Goal: Task Accomplishment & Management: Use online tool/utility

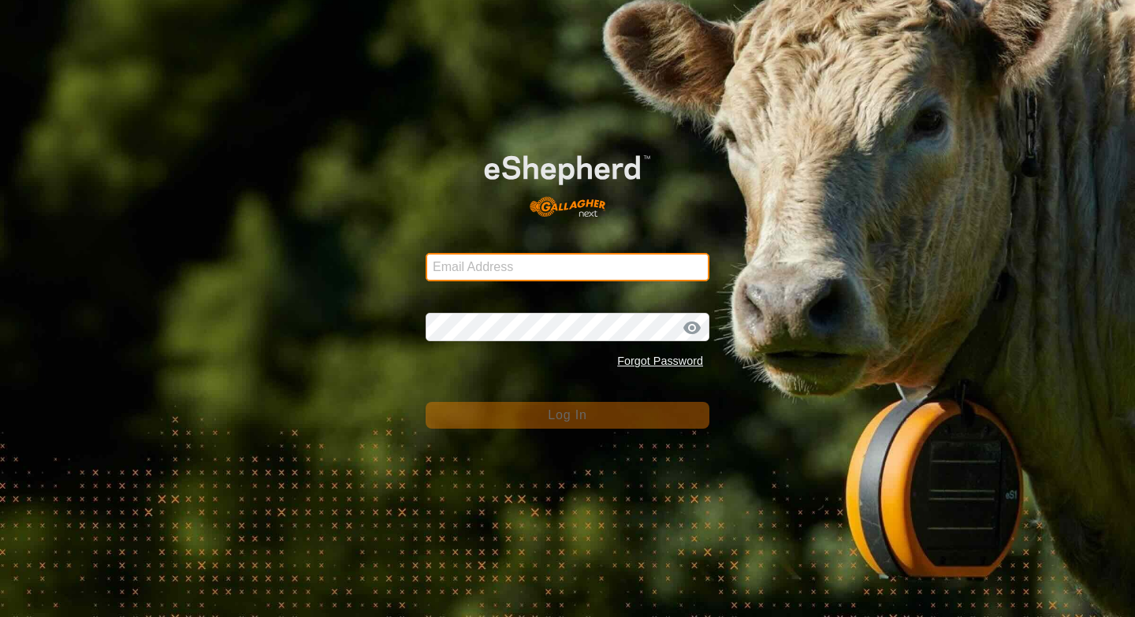
type input "[EMAIL_ADDRESS][DOMAIN_NAME]"
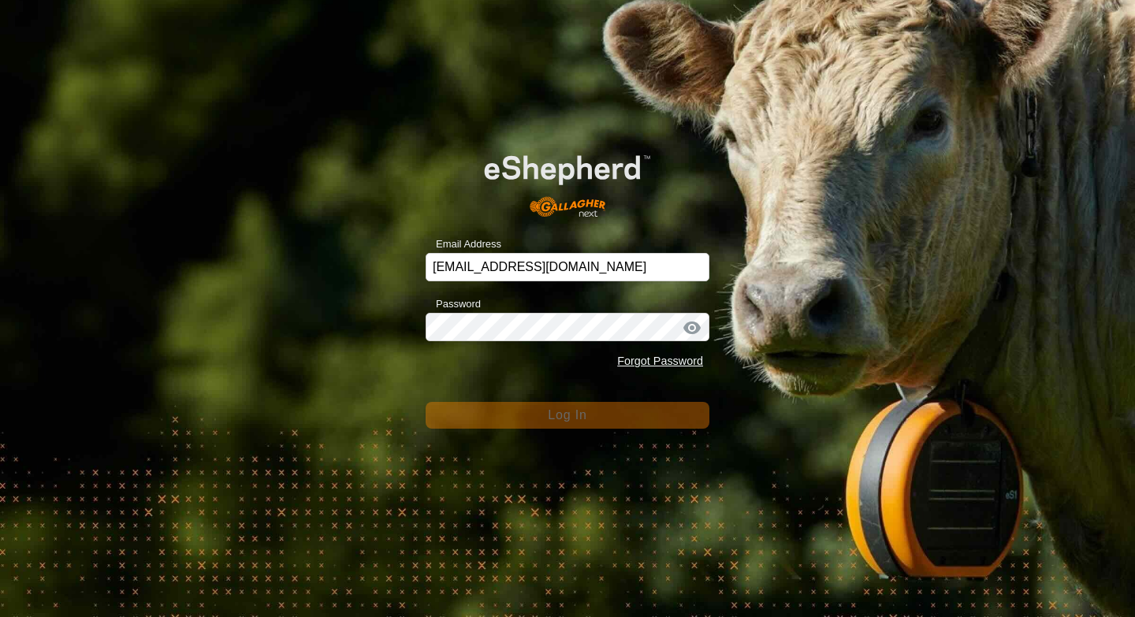
click at [515, 411] on button "Log In" at bounding box center [568, 415] width 284 height 27
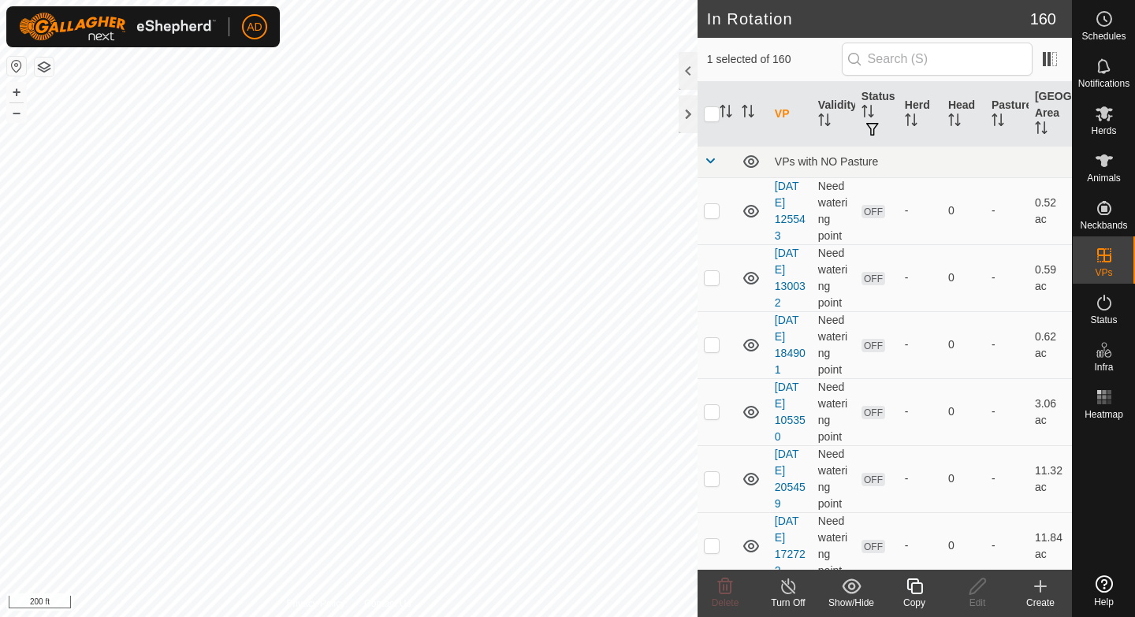
click at [921, 582] on div "Copy" at bounding box center [914, 603] width 63 height 14
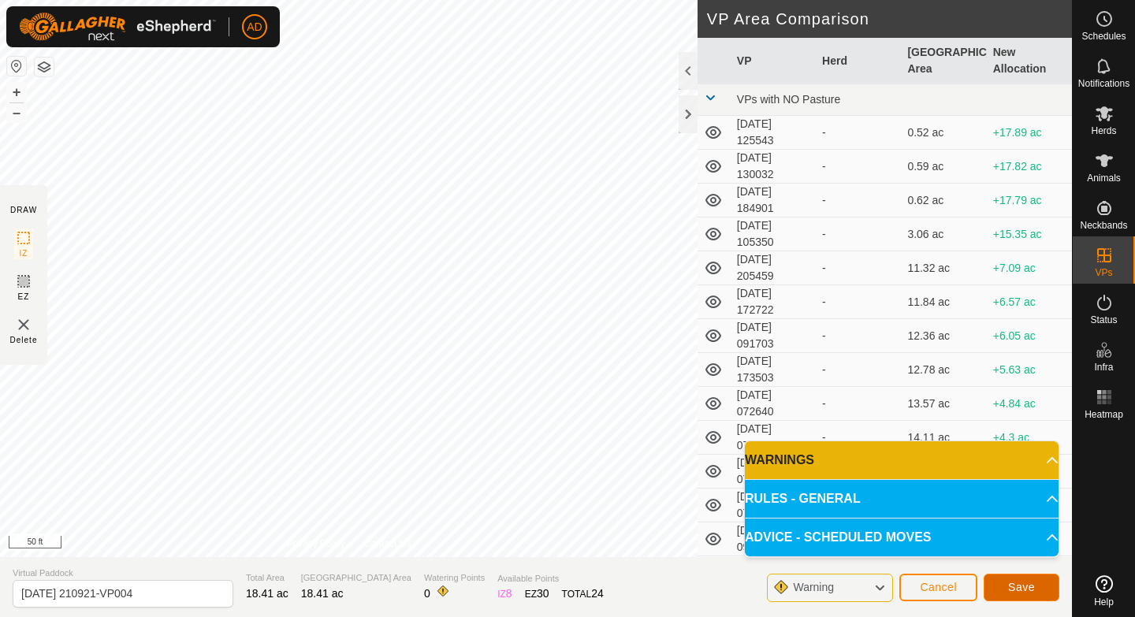
click at [1014, 582] on button "Save" at bounding box center [1022, 588] width 76 height 28
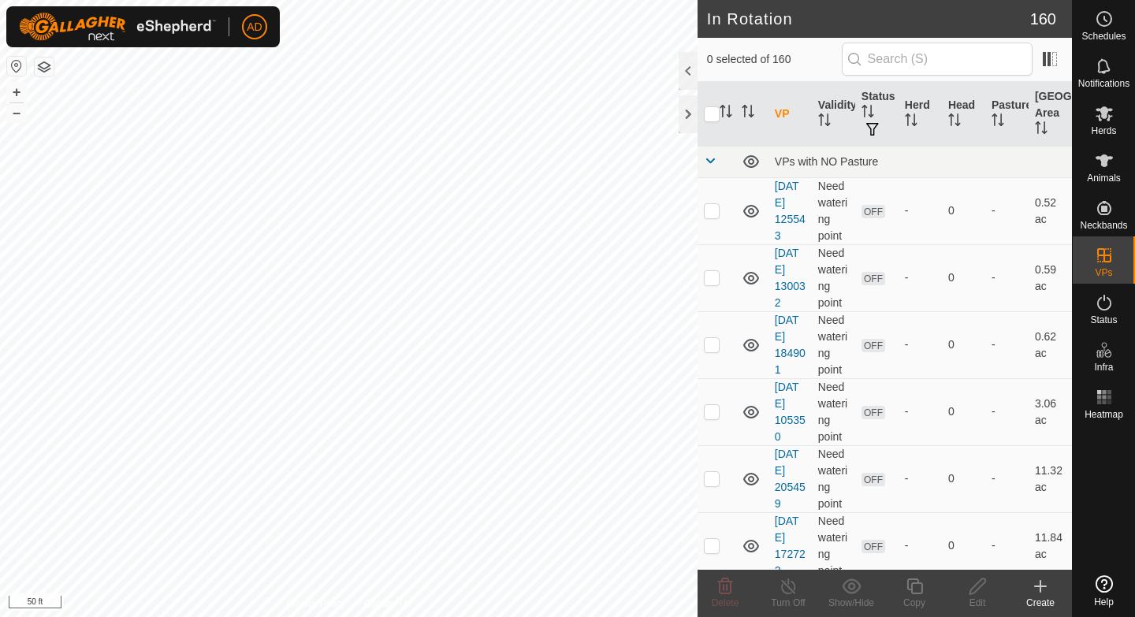
click at [1118, 117] on div "Herds" at bounding box center [1104, 118] width 62 height 47
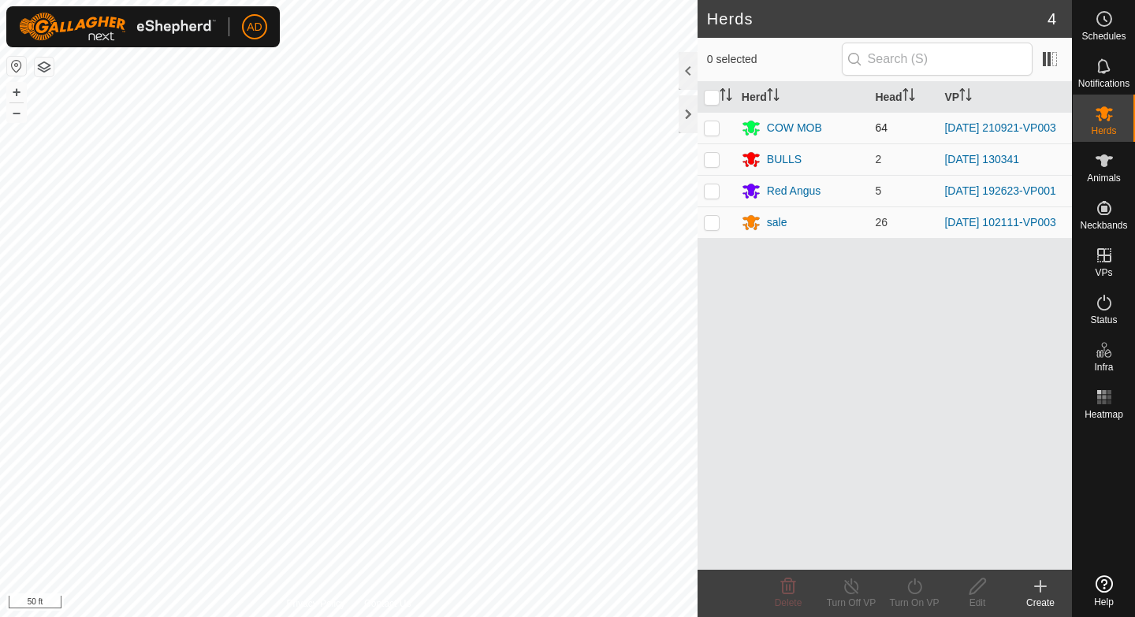
click at [712, 125] on p-checkbox at bounding box center [712, 127] width 16 height 13
checkbox input "true"
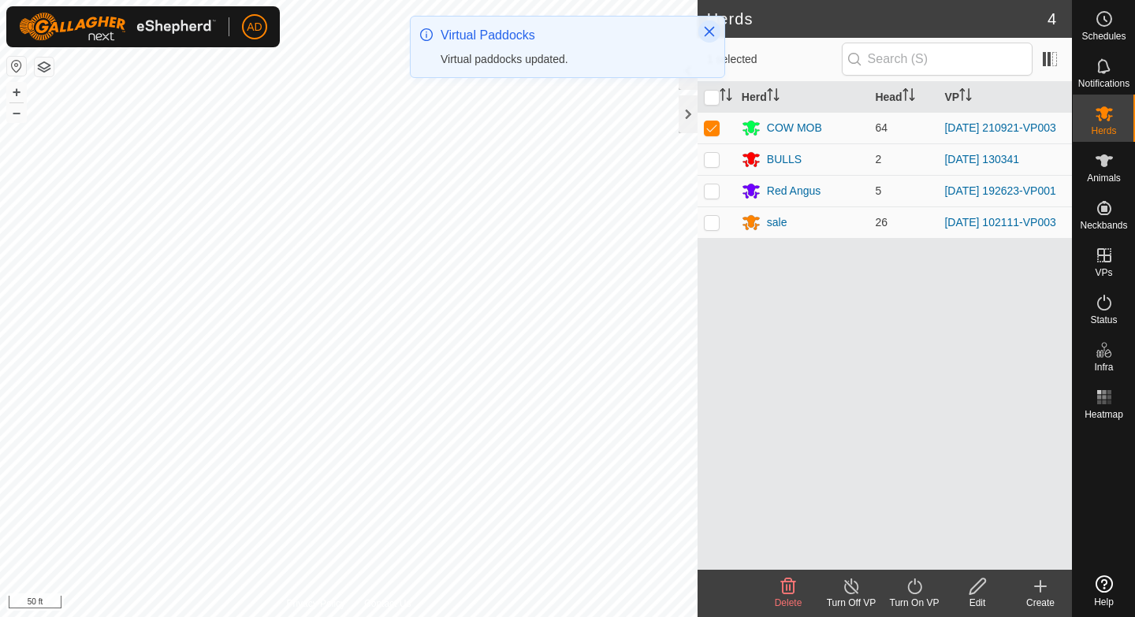
click at [707, 29] on icon "Close" at bounding box center [710, 32] width 10 height 10
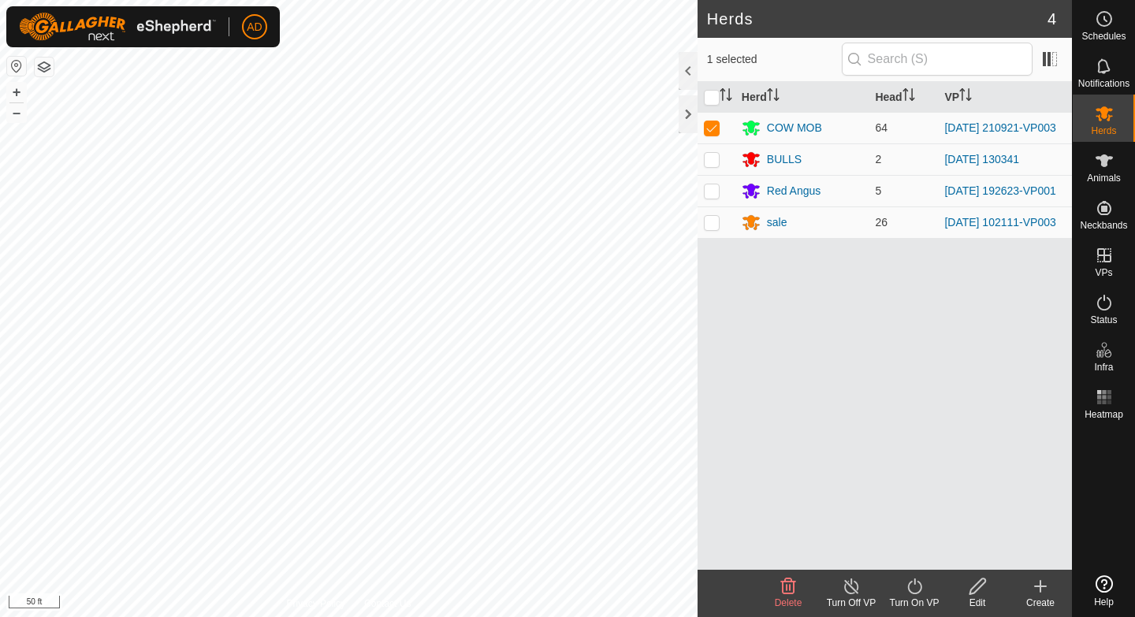
click at [932, 582] on div "Turn On VP" at bounding box center [914, 603] width 63 height 14
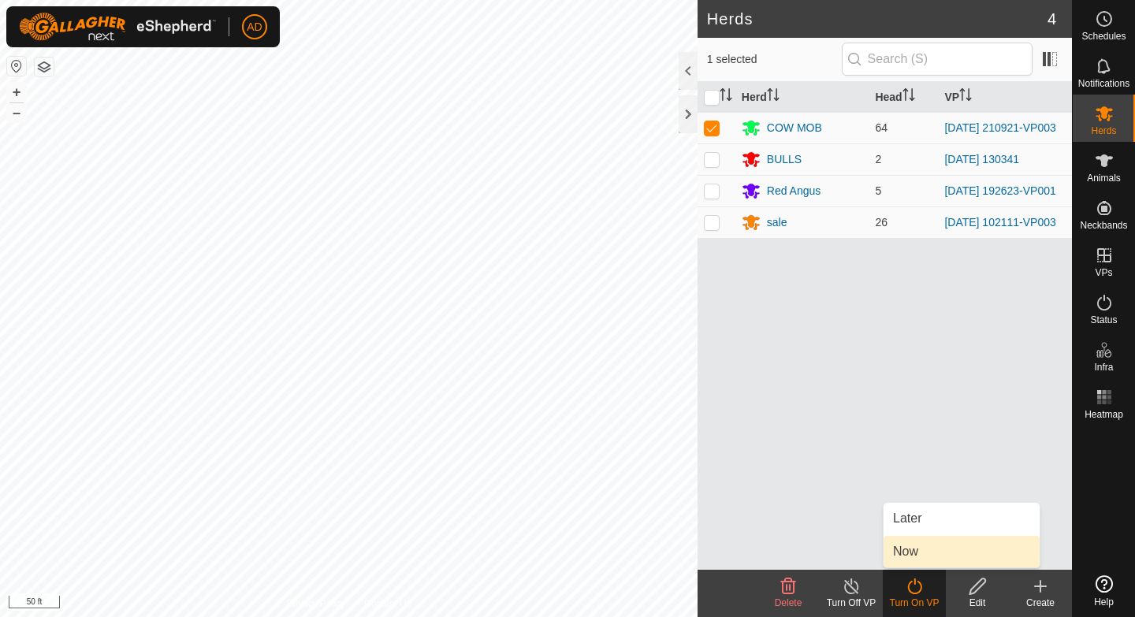
click at [913, 549] on link "Now" at bounding box center [962, 552] width 156 height 32
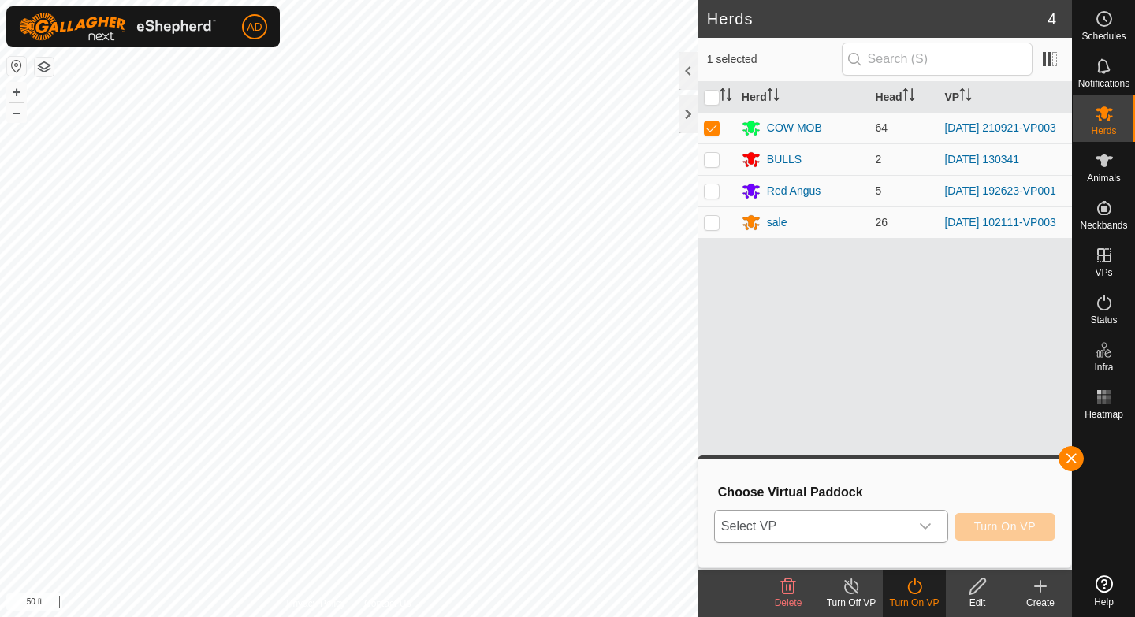
click at [906, 525] on span "Select VP" at bounding box center [812, 527] width 195 height 32
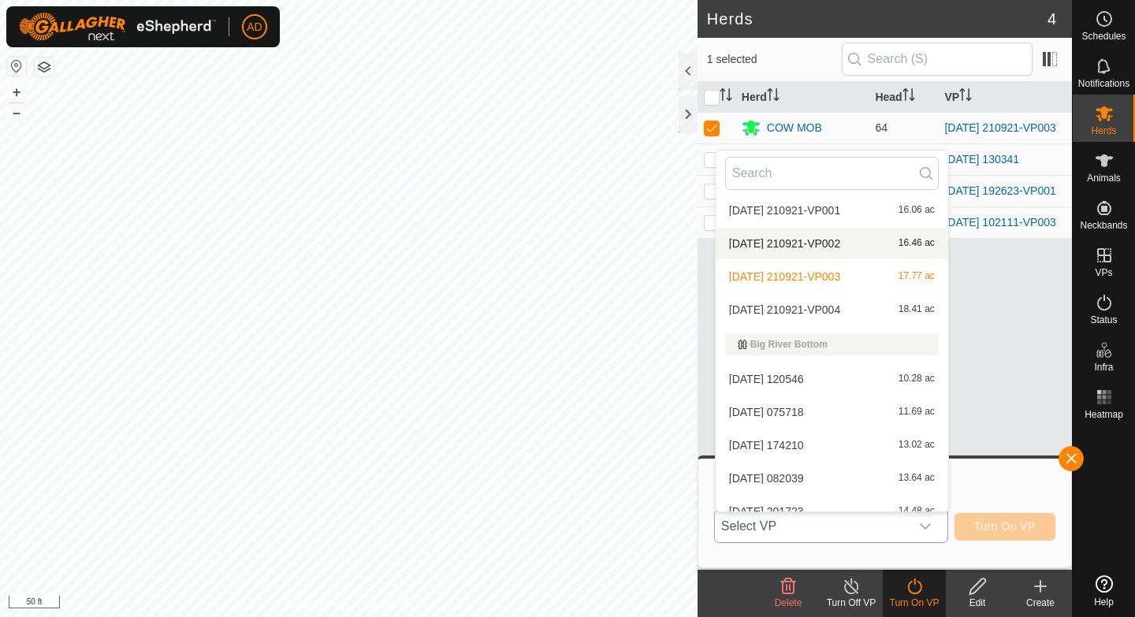
scroll to position [801, 0]
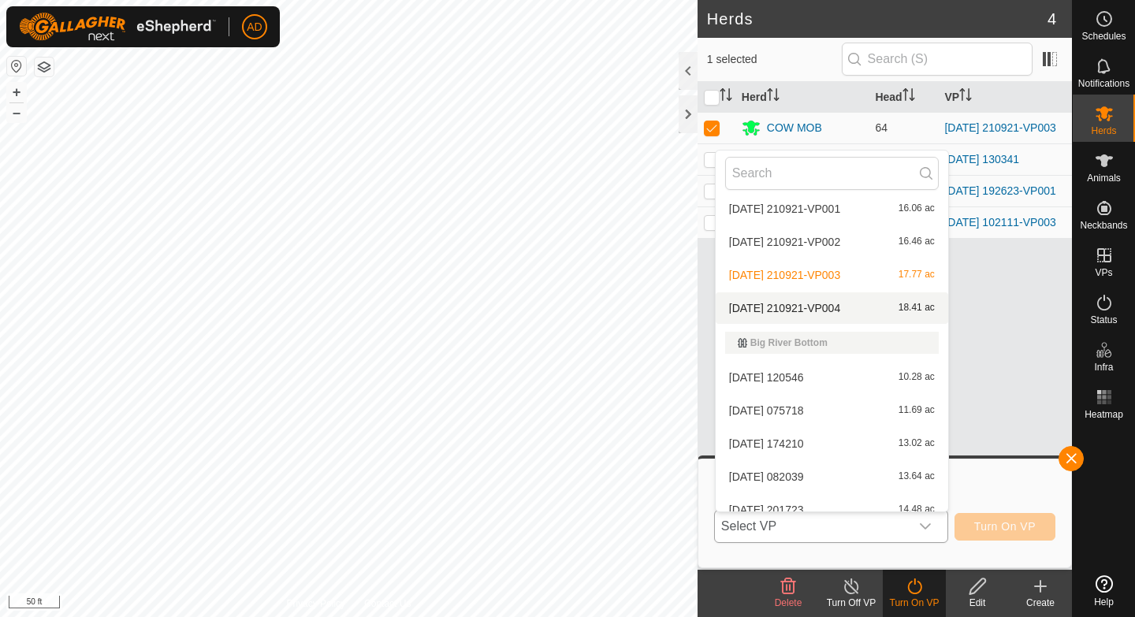
click at [857, 309] on li "[DATE] 210921-VP004 18.41 ac" at bounding box center [832, 308] width 233 height 32
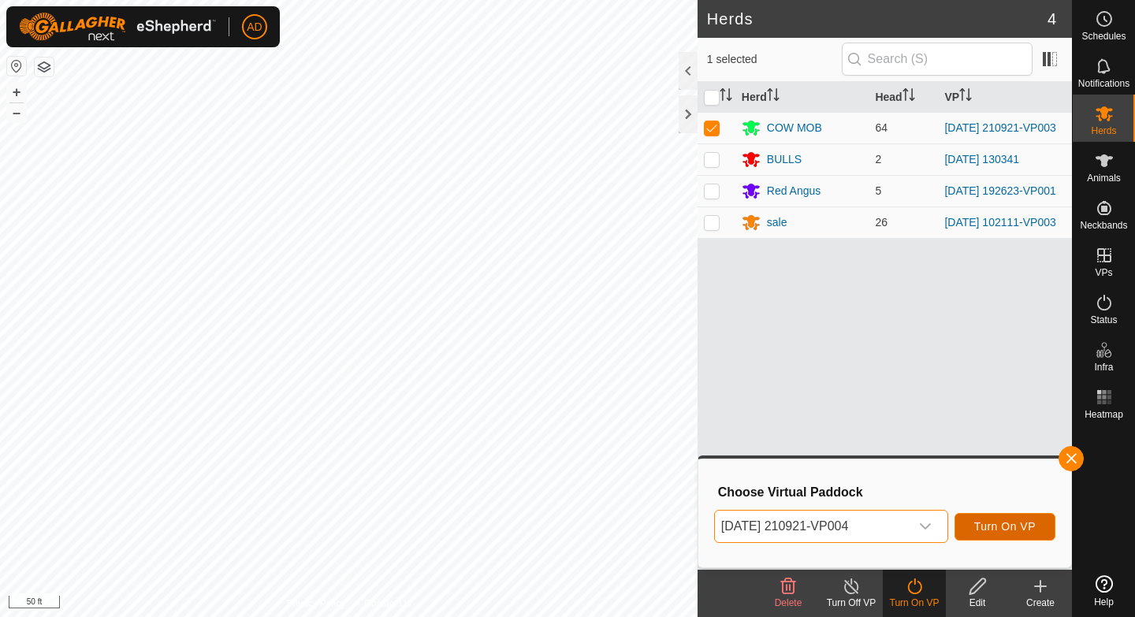
click at [1021, 523] on span "Turn On VP" at bounding box center [1004, 526] width 61 height 13
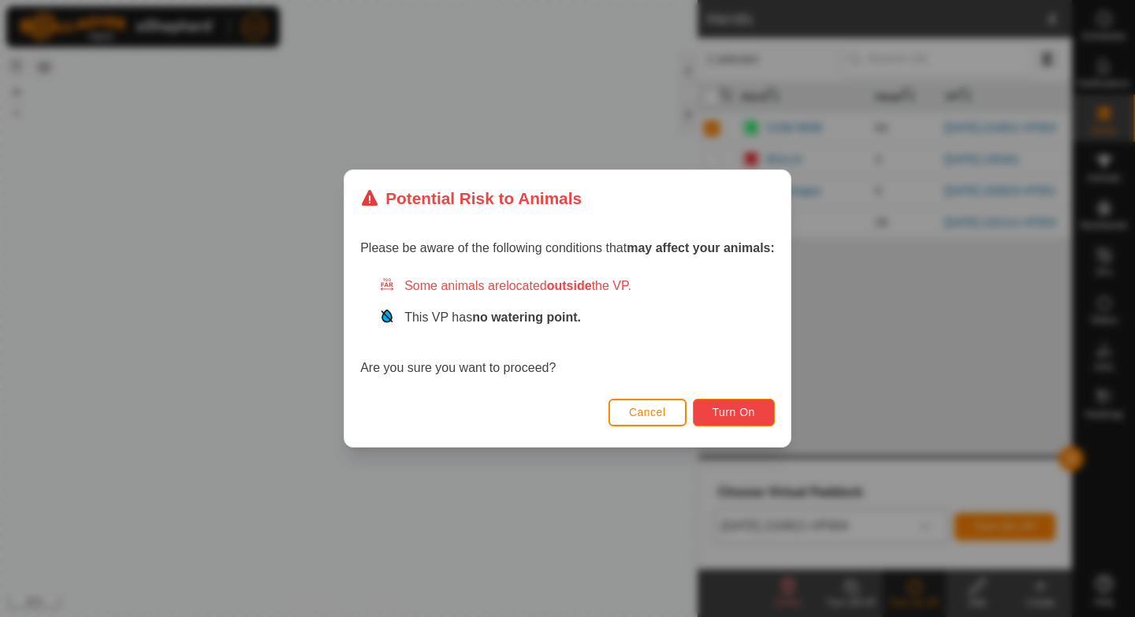
click at [731, 413] on span "Turn On" at bounding box center [733, 412] width 43 height 13
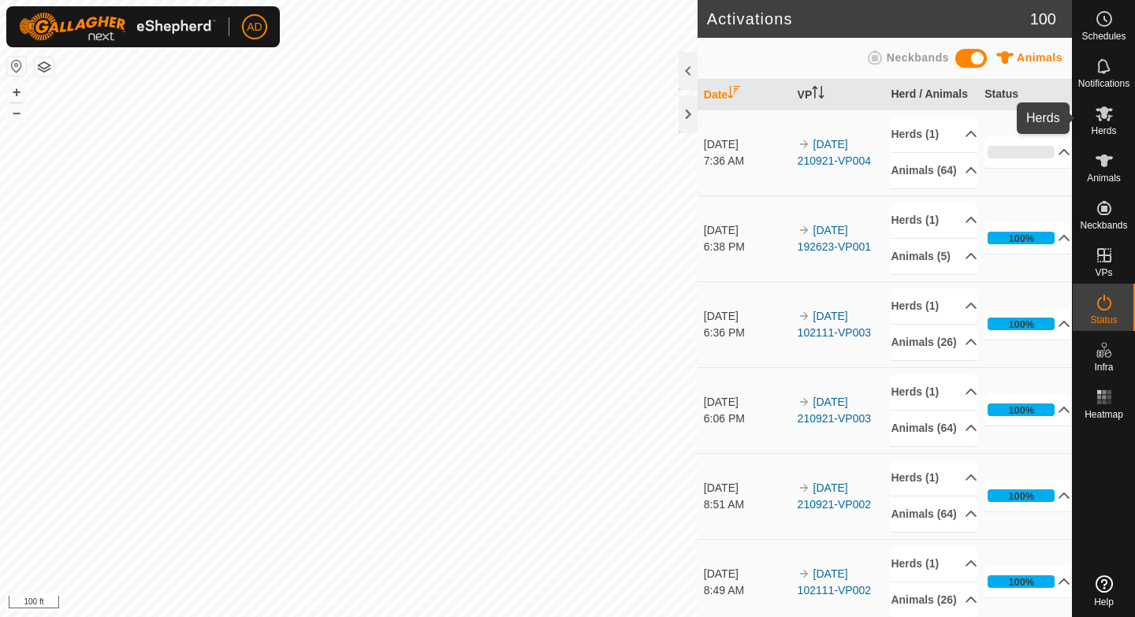
click at [1108, 128] on span "Herds" at bounding box center [1103, 130] width 25 height 9
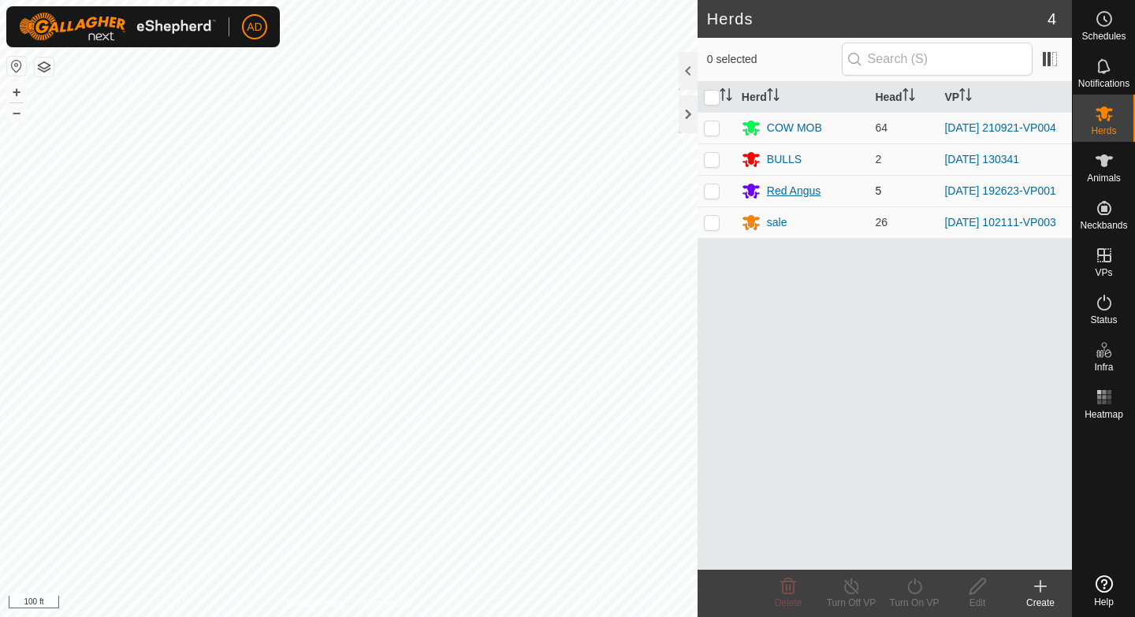
click at [776, 190] on div "Red Angus" at bounding box center [794, 191] width 54 height 17
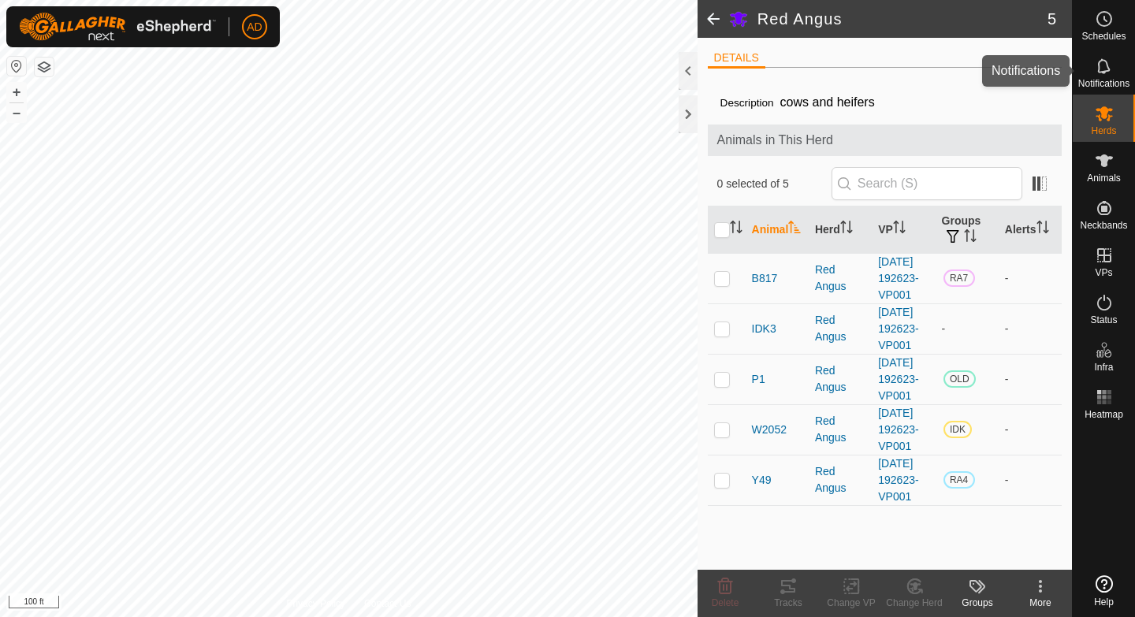
click at [1113, 113] on es-mob-svg-icon at bounding box center [1104, 113] width 28 height 25
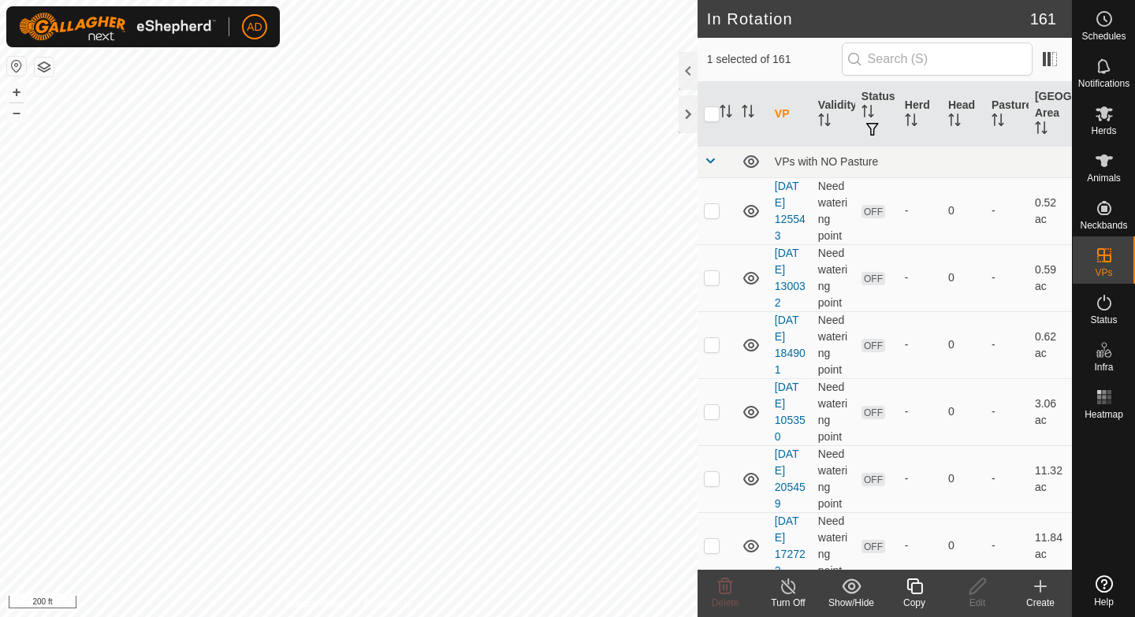
click at [913, 582] on div "Copy" at bounding box center [914, 603] width 63 height 14
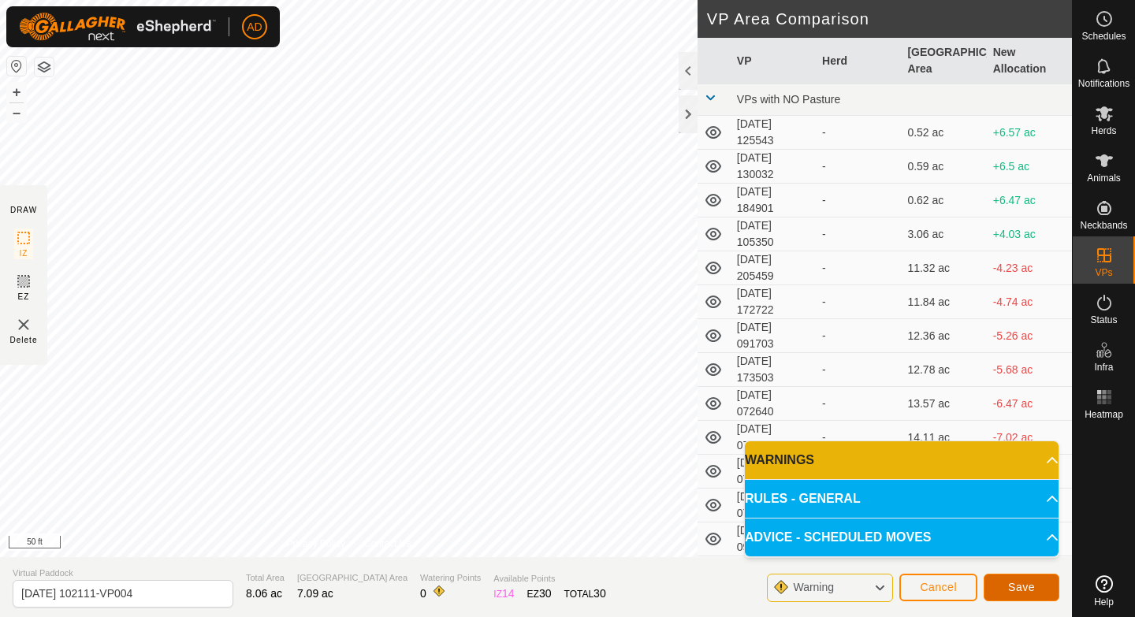
click at [1015, 582] on span "Save" at bounding box center [1021, 587] width 27 height 13
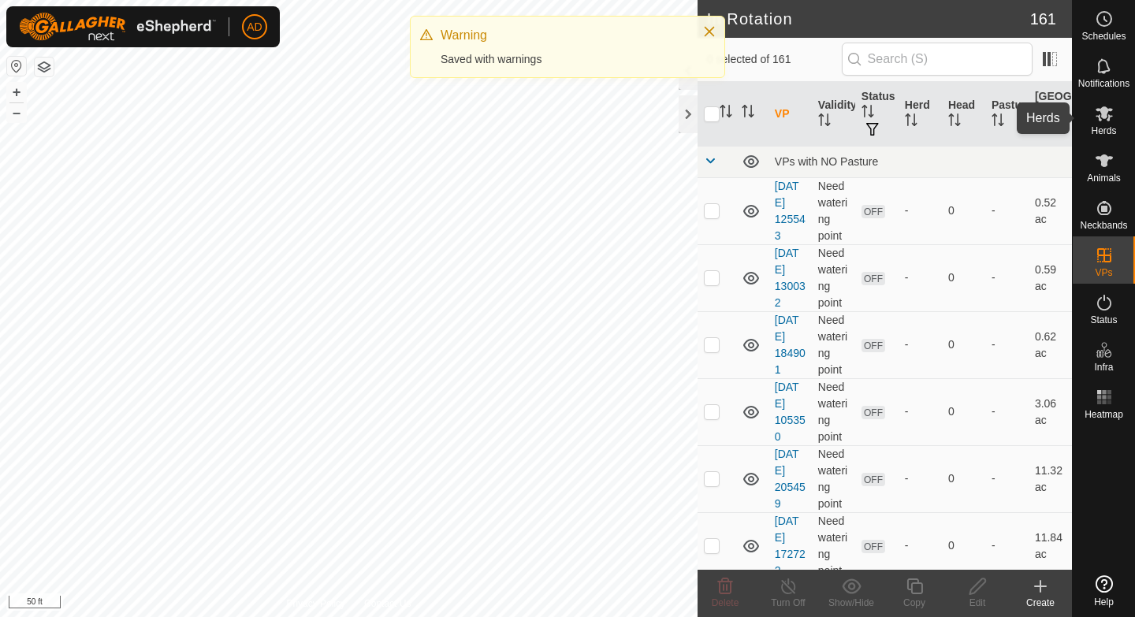
click at [1106, 123] on es-mob-svg-icon at bounding box center [1104, 113] width 28 height 25
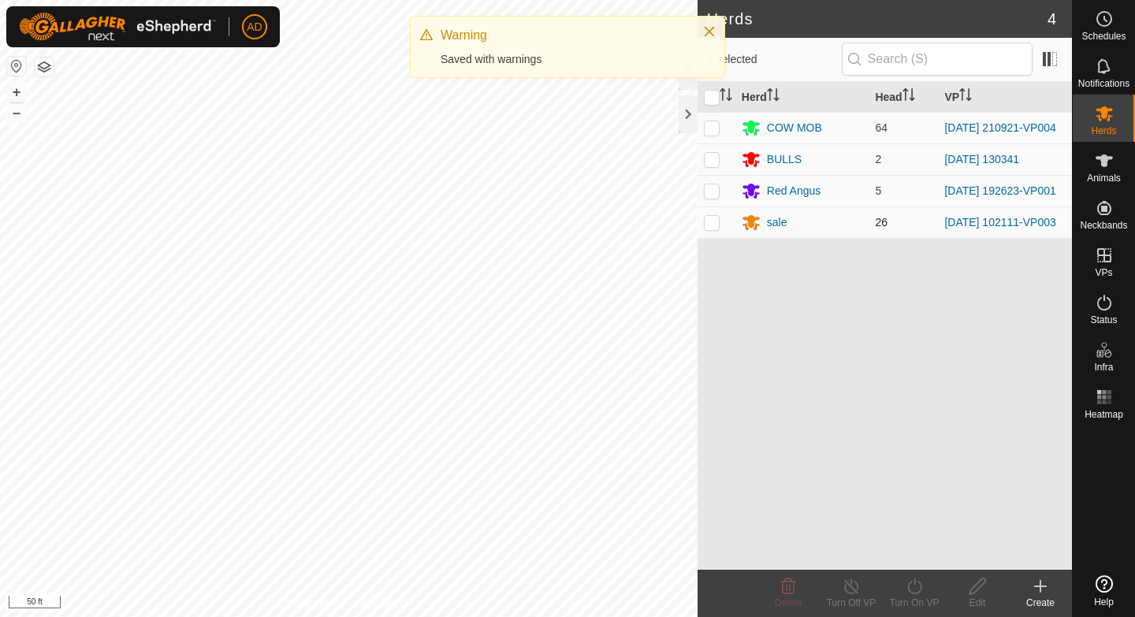
click at [710, 228] on p-checkbox at bounding box center [712, 222] width 16 height 13
checkbox input "true"
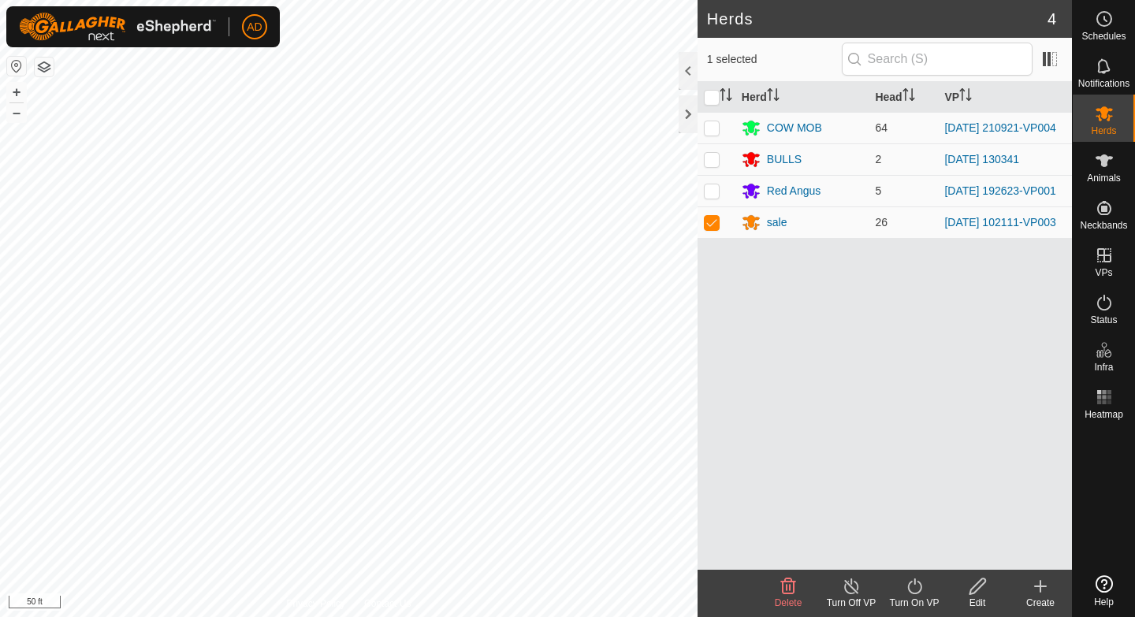
click at [923, 582] on div "Turn On VP" at bounding box center [914, 603] width 63 height 14
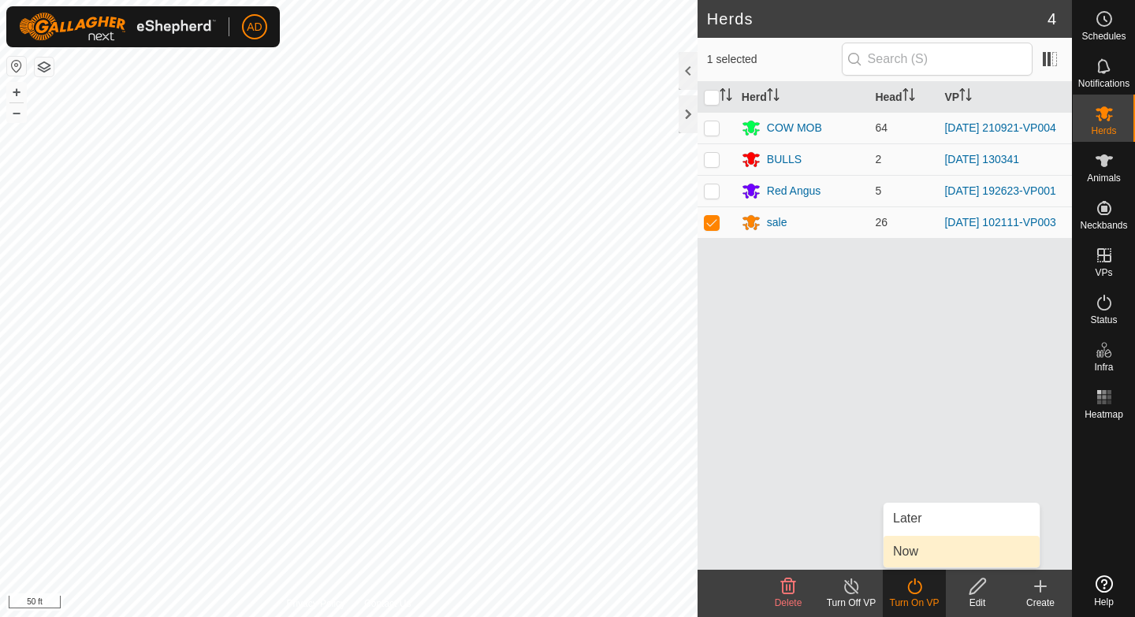
click at [916, 550] on span "Now" at bounding box center [905, 551] width 25 height 19
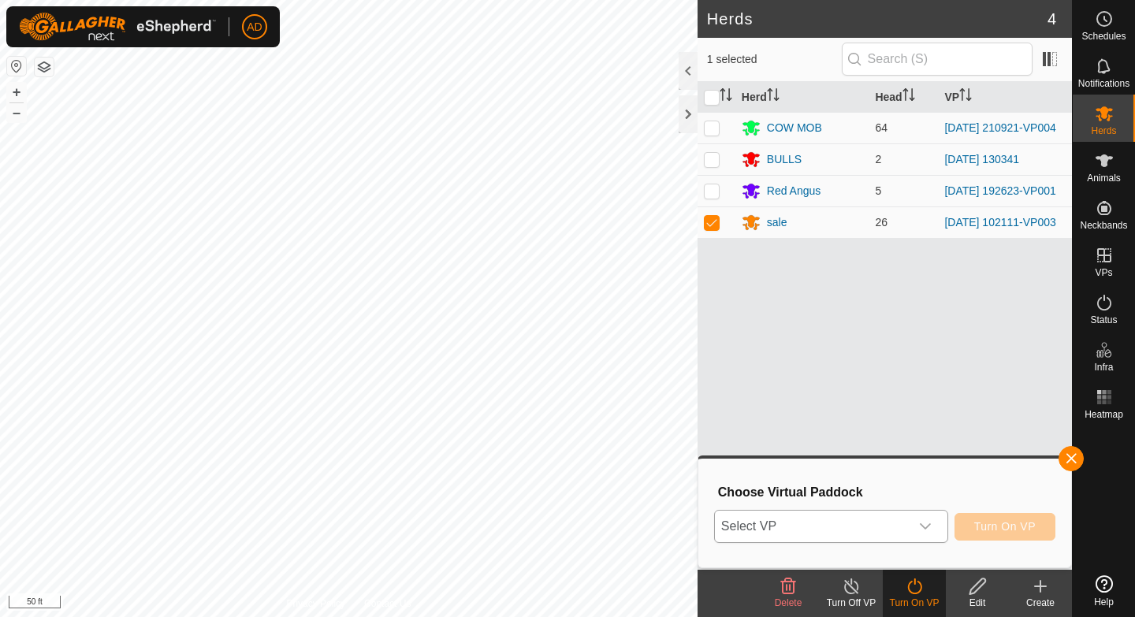
click at [893, 527] on span "Select VP" at bounding box center [812, 527] width 195 height 32
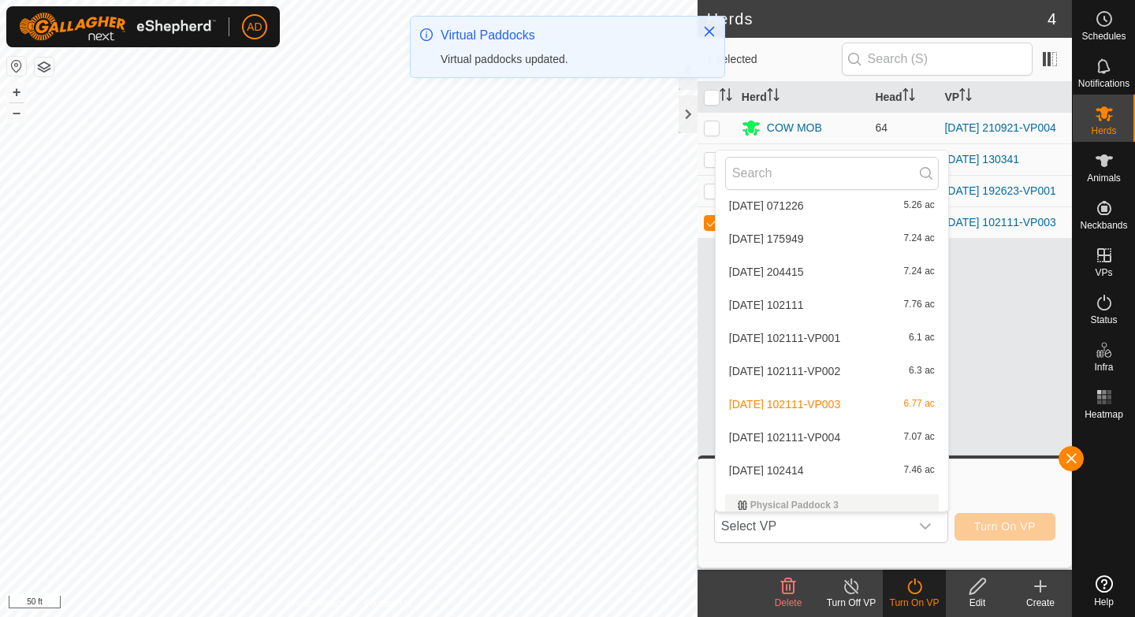
scroll to position [2978, 0]
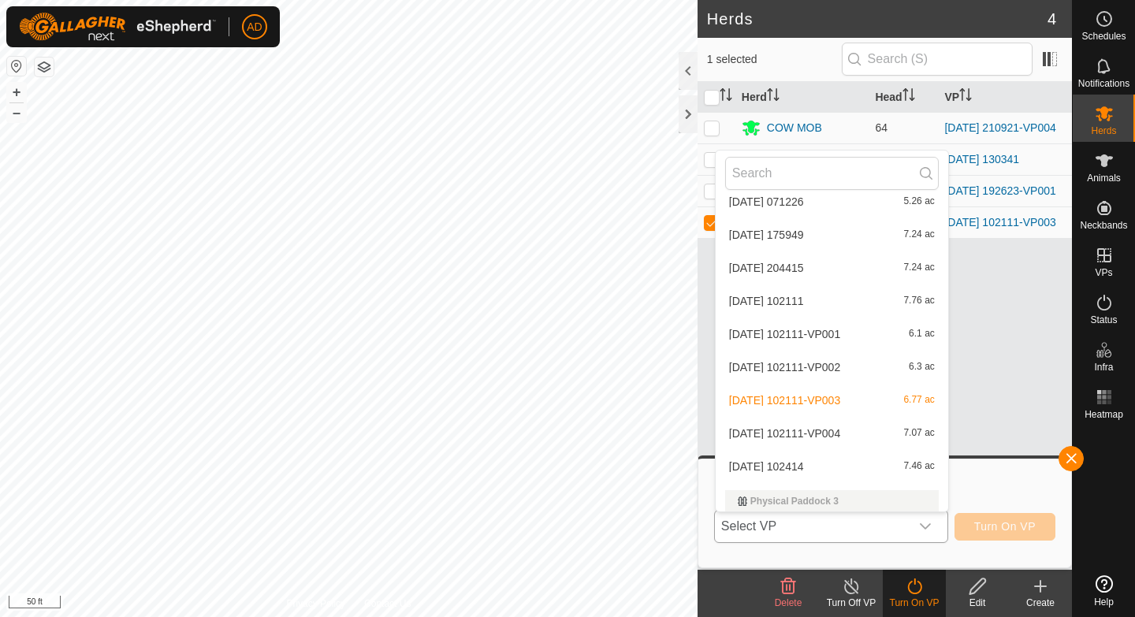
click at [804, 433] on li "[DATE] 102111-VP004 7.07 ac" at bounding box center [832, 434] width 233 height 32
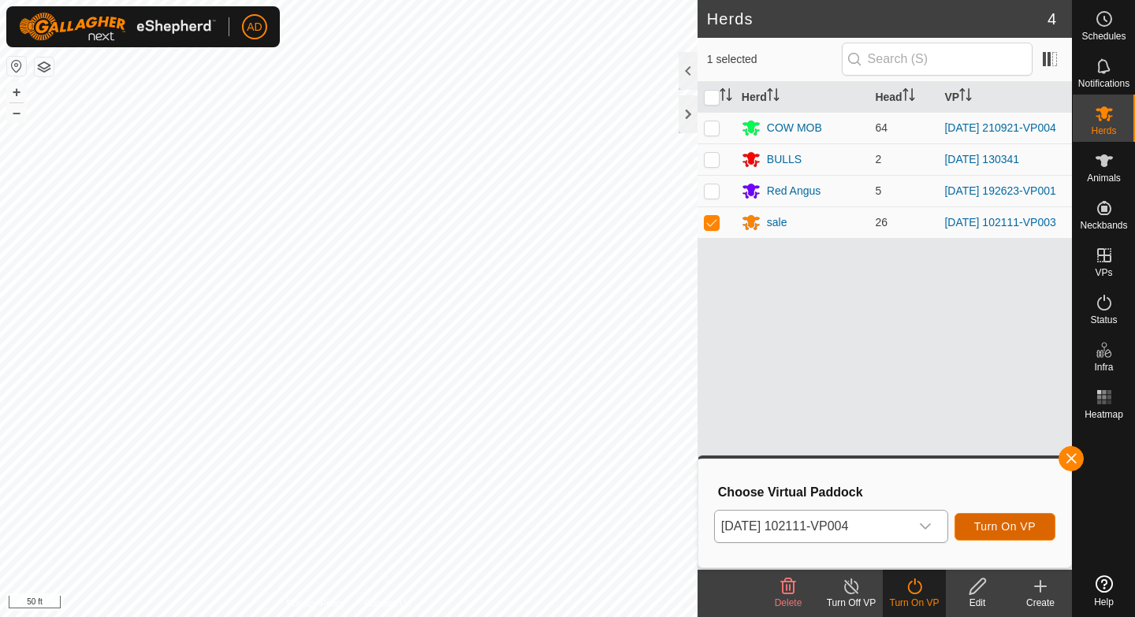
click at [995, 522] on span "Turn On VP" at bounding box center [1004, 526] width 61 height 13
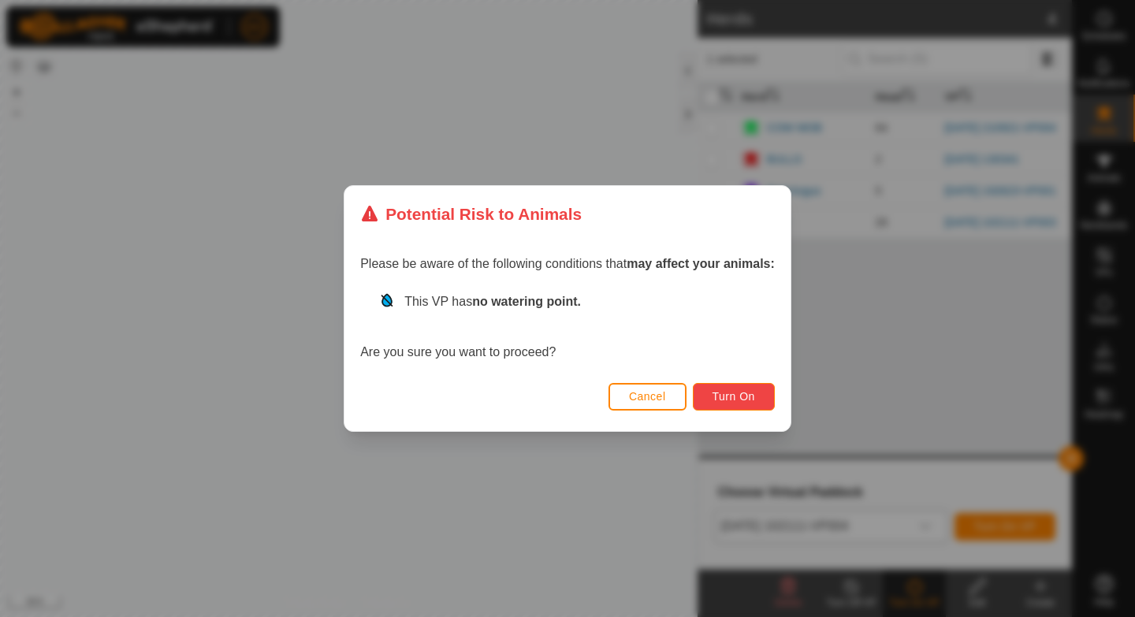
click at [718, 394] on span "Turn On" at bounding box center [733, 396] width 43 height 13
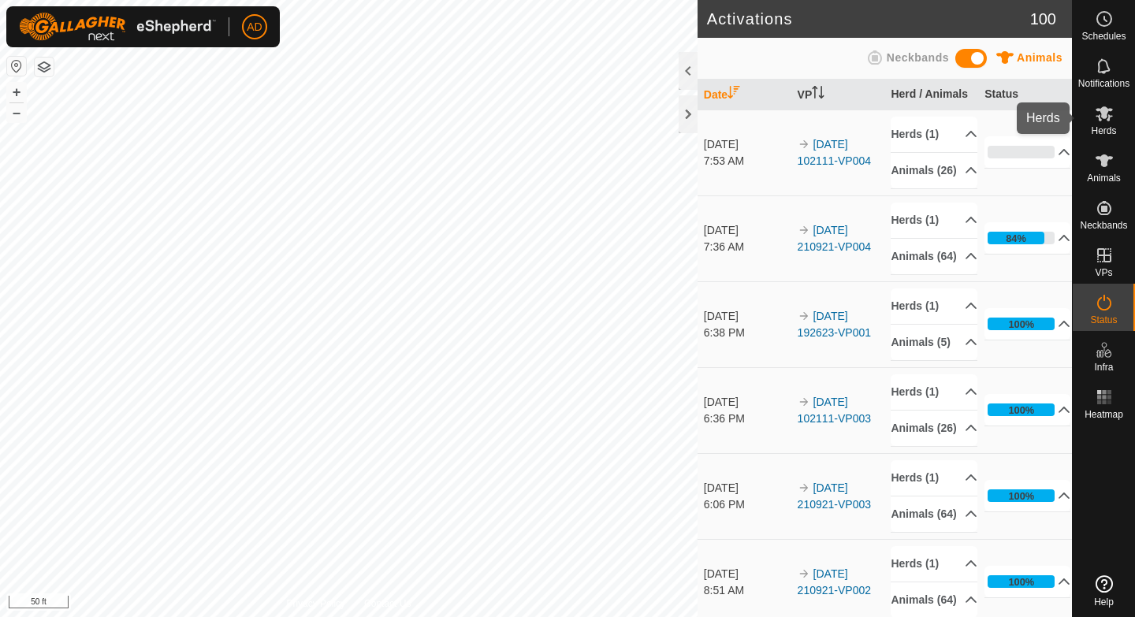
click at [1104, 128] on span "Herds" at bounding box center [1103, 130] width 25 height 9
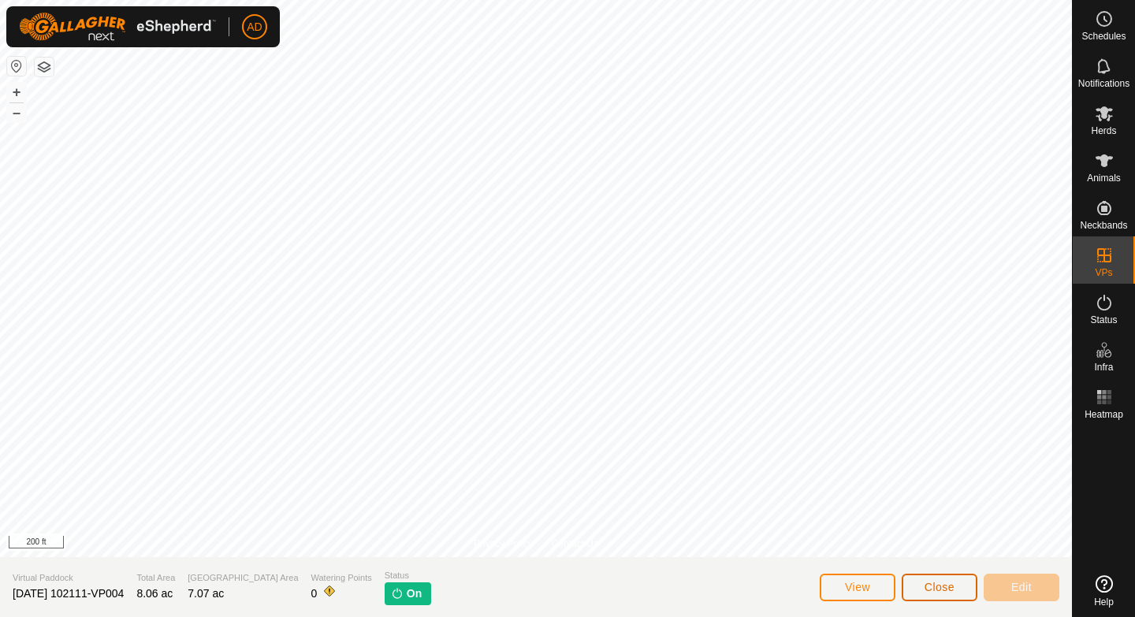
click at [952, 582] on button "Close" at bounding box center [940, 588] width 76 height 28
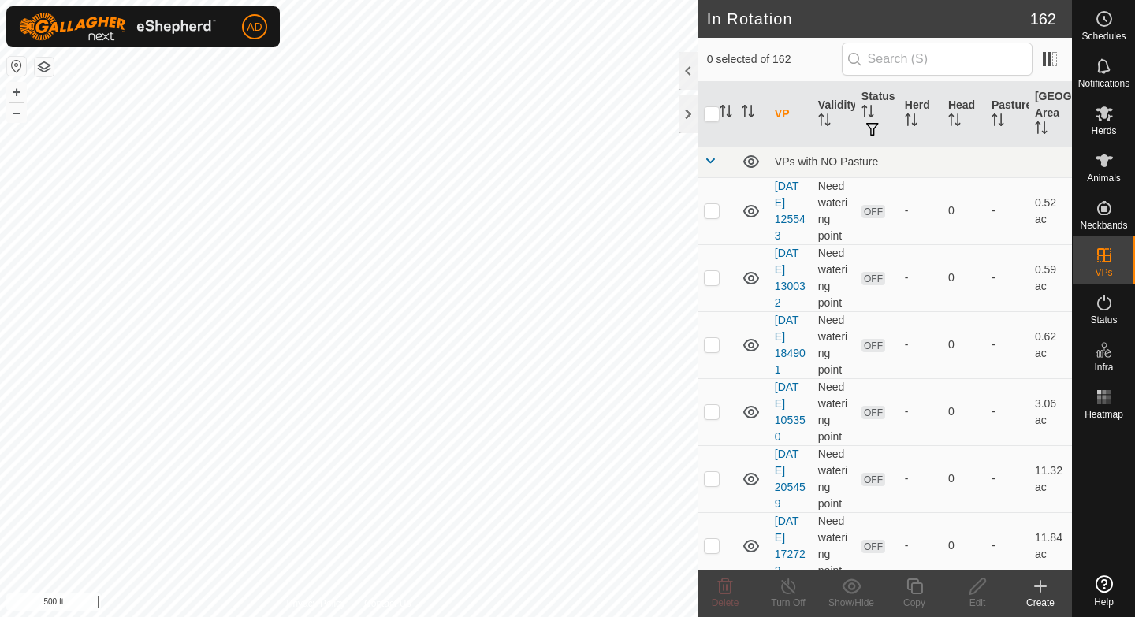
checkbox input "true"
